Goal: Task Accomplishment & Management: Manage account settings

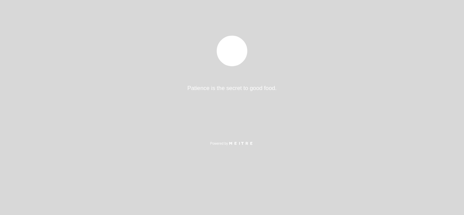
select select "es"
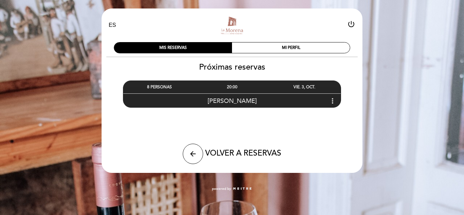
click at [169, 86] on div "8 PERSONAS" at bounding box center [159, 87] width 72 height 13
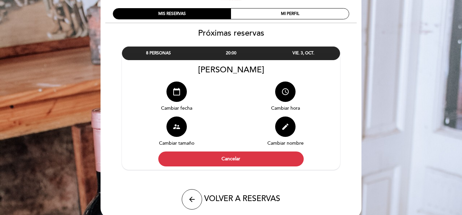
scroll to position [63, 0]
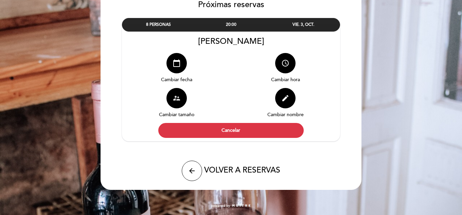
click at [175, 101] on icon "supervisor_account" at bounding box center [177, 98] width 8 height 8
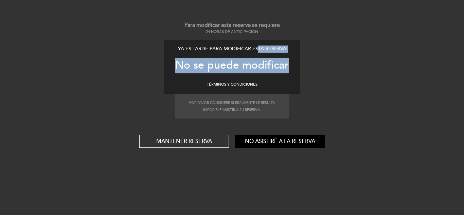
drag, startPoint x: 257, startPoint y: 51, endPoint x: 276, endPoint y: 67, distance: 24.8
click at [289, 55] on div "Ya es tarde para modificar esta reserva No se puede modificar" at bounding box center [232, 60] width 114 height 28
click at [270, 71] on span "No se puede modificar" at bounding box center [232, 65] width 114 height 14
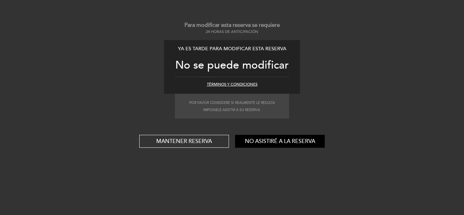
click at [59, 78] on div "Para modificar esta reserva se requiere 24 horas de anticipación Ya es tarde pa…" at bounding box center [232, 84] width 464 height 126
click at [168, 140] on button "Mantener reserva" at bounding box center [184, 141] width 90 height 13
